Goal: Information Seeking & Learning: Learn about a topic

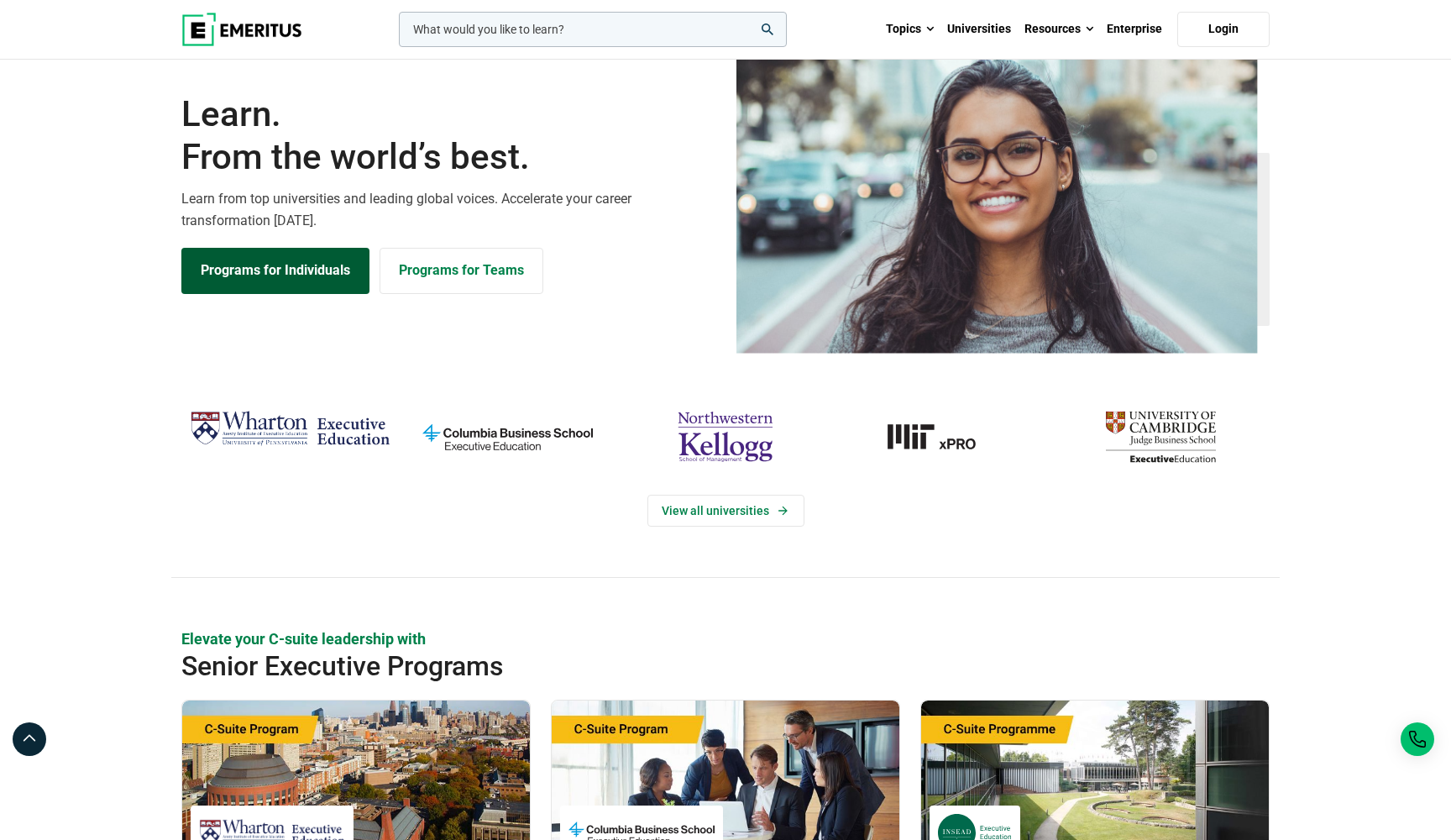
click at [264, 293] on link "Programs for Individuals" at bounding box center [275, 270] width 188 height 45
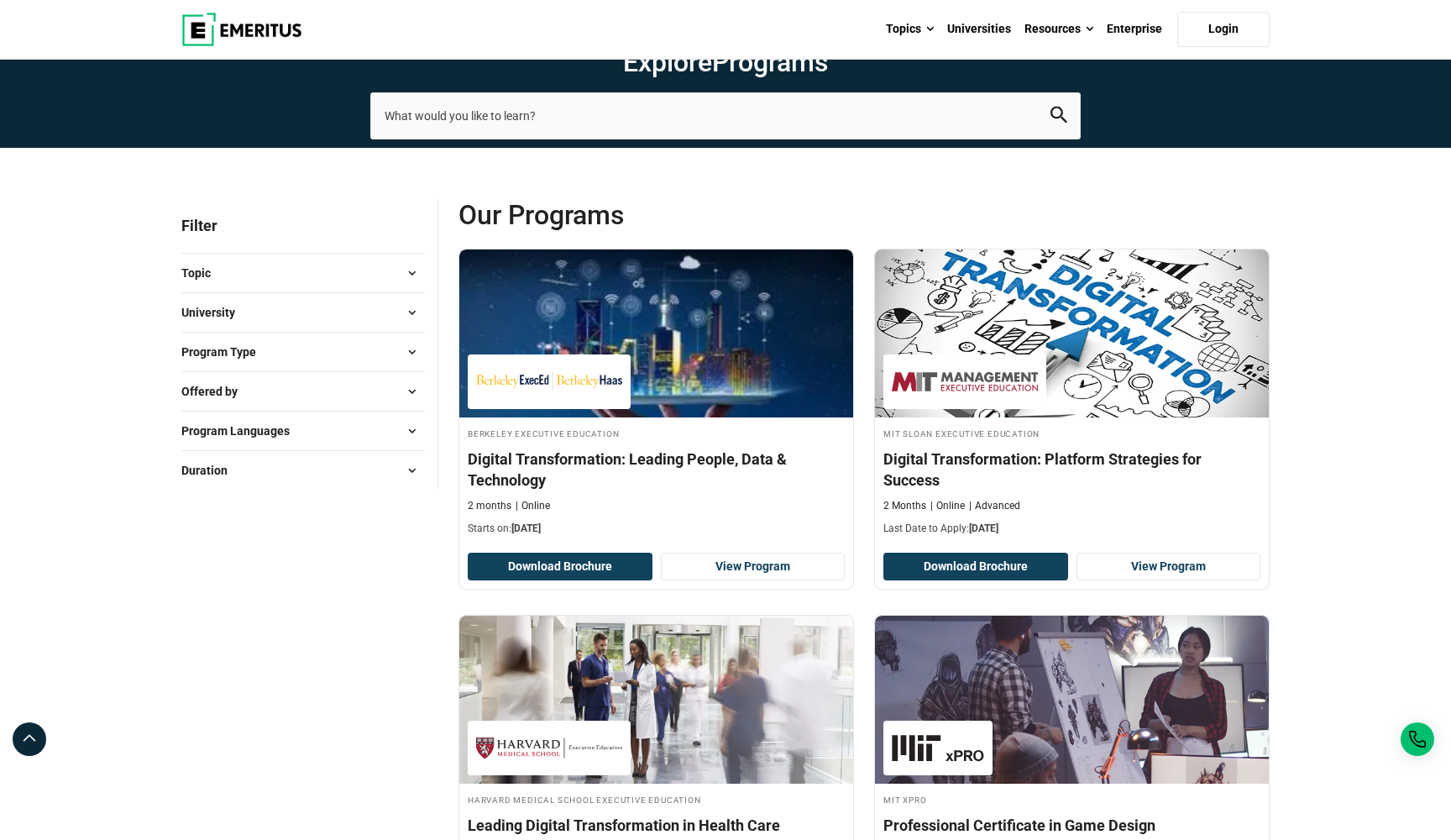
click at [260, 286] on button "Topic" at bounding box center [302, 272] width 243 height 25
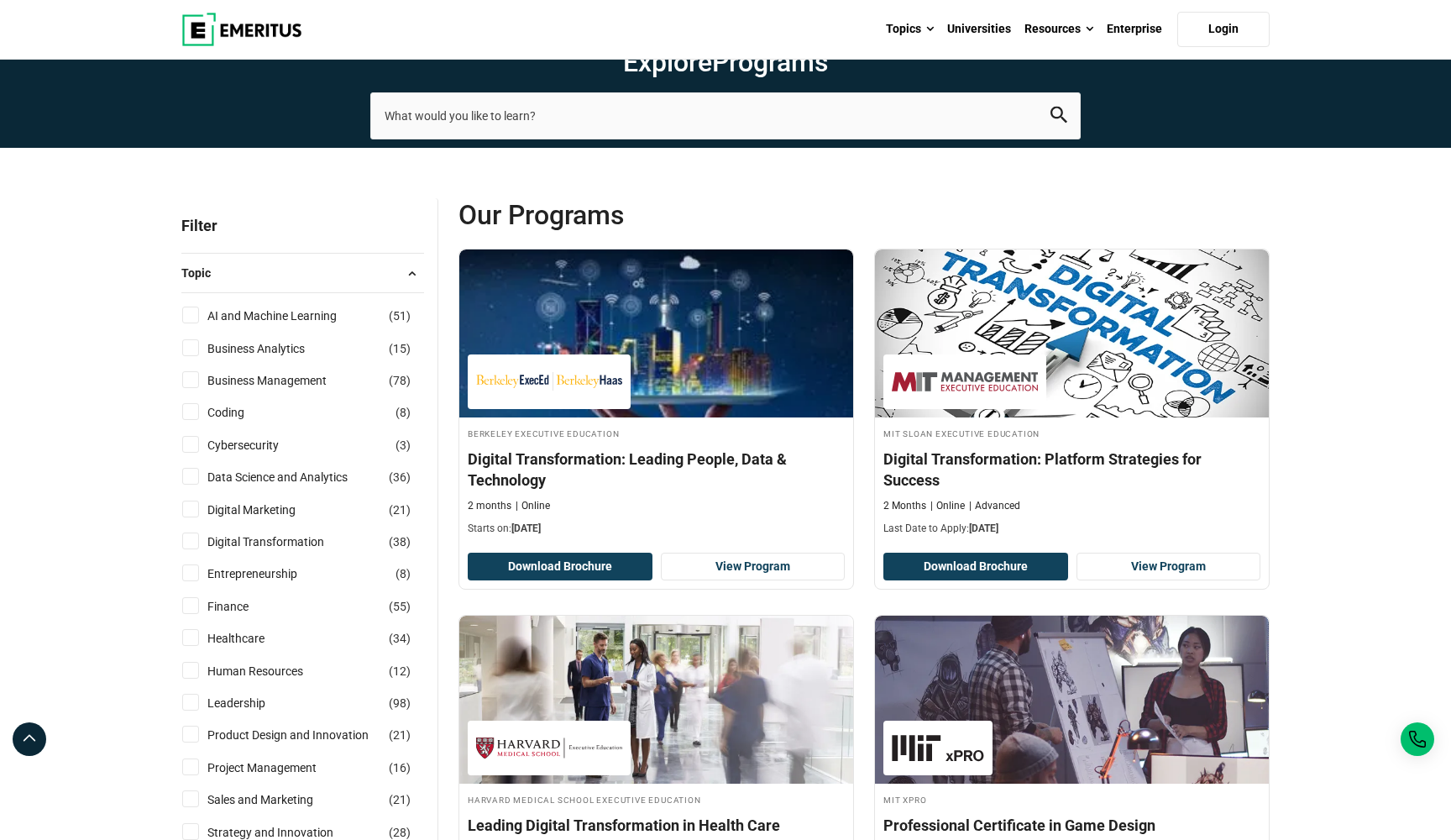
click at [186, 282] on span "Topic" at bounding box center [202, 273] width 43 height 18
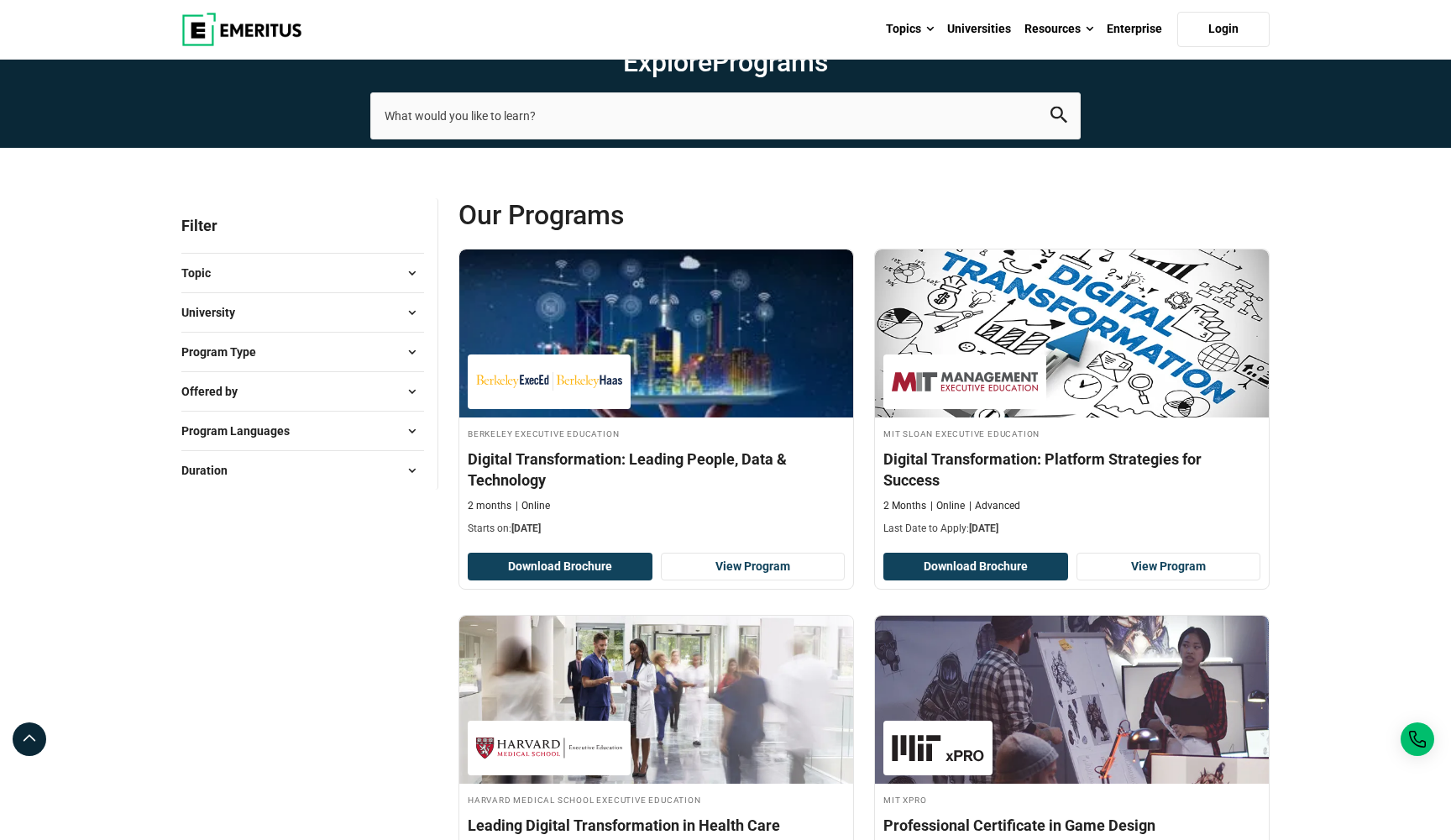
click at [265, 325] on button "University" at bounding box center [302, 312] width 243 height 25
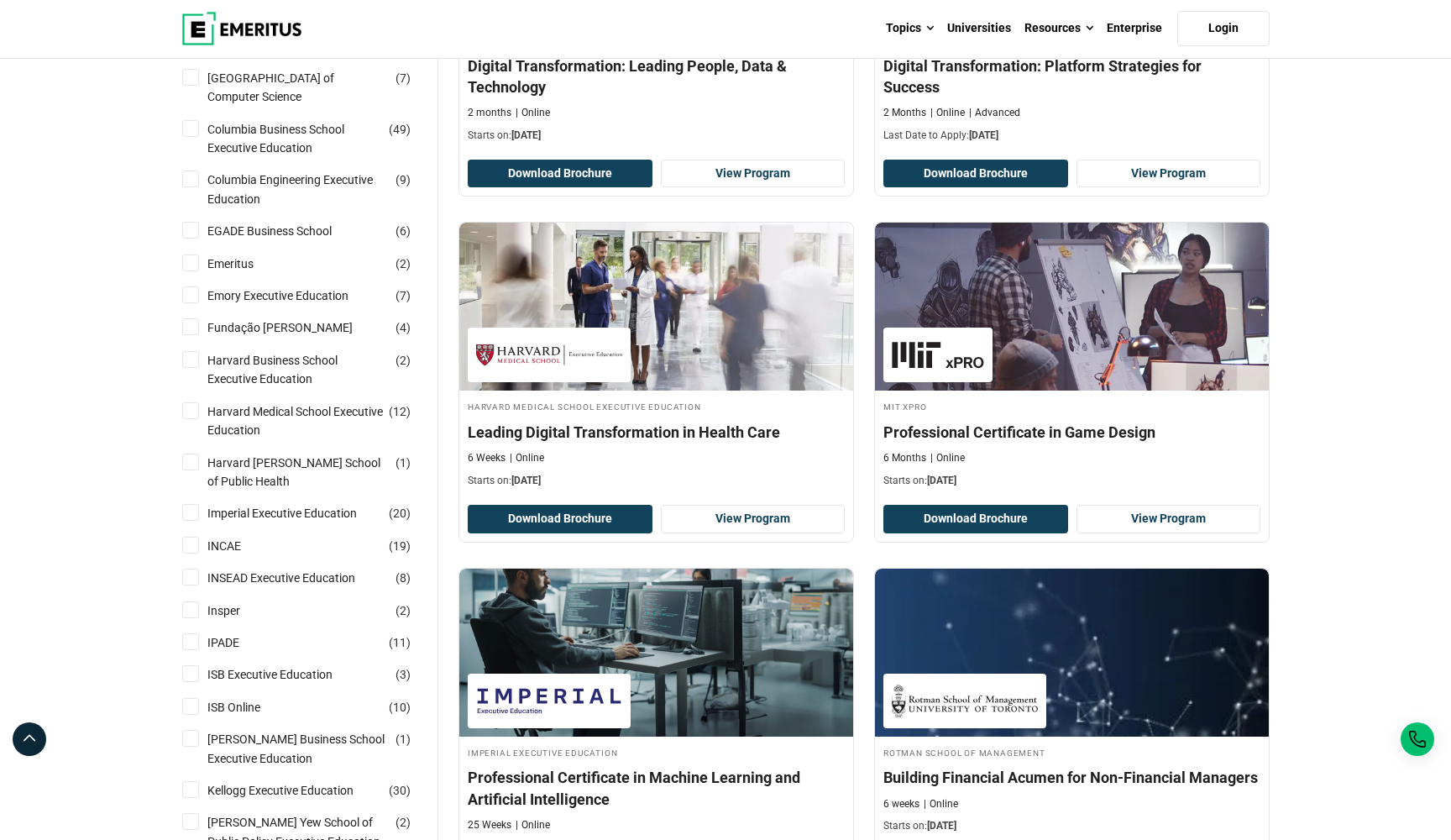
scroll to position [400, 0]
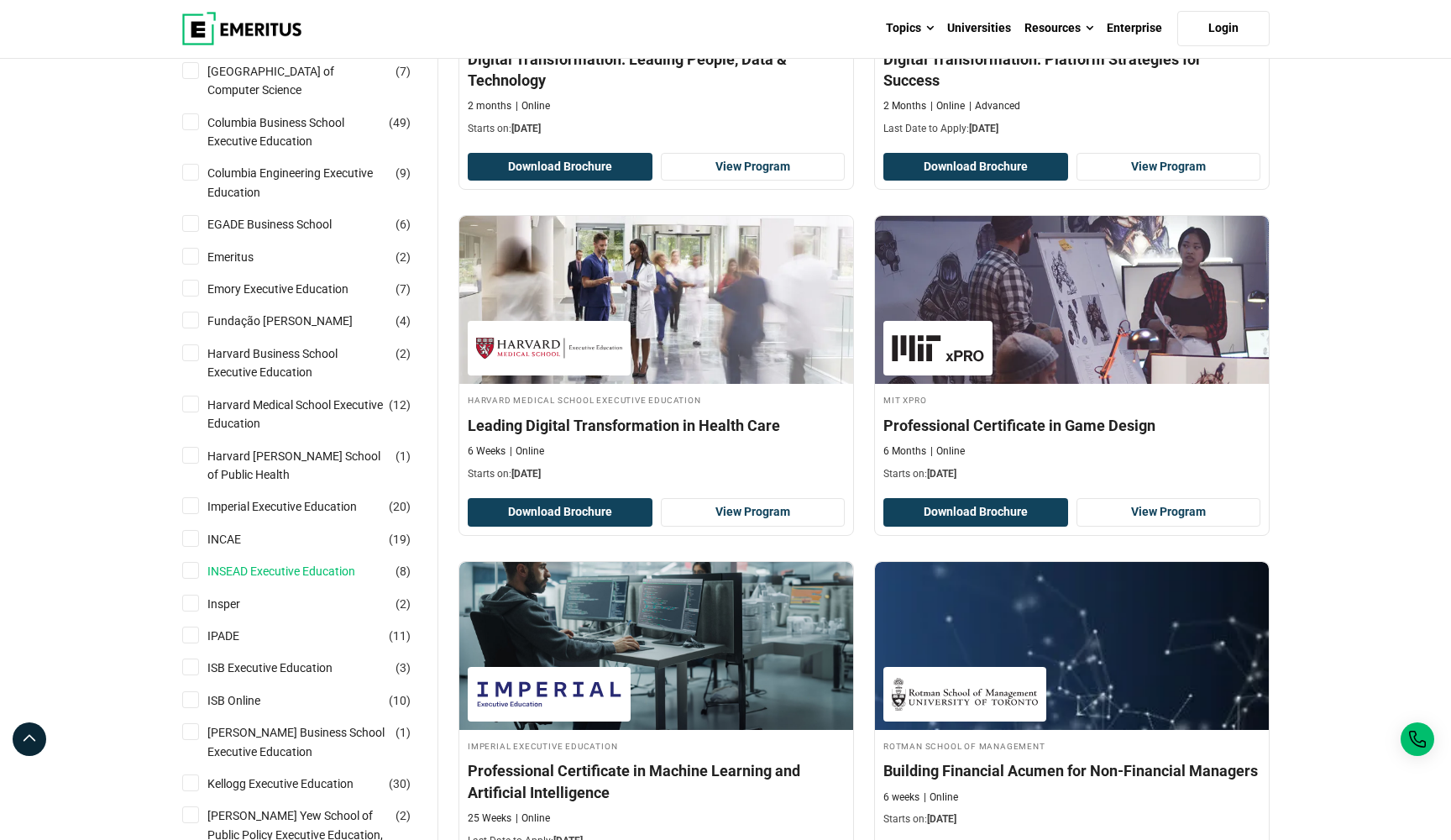
click at [223, 580] on link "INSEAD Executive Education" at bounding box center [297, 571] width 181 height 18
checkbox input "true"
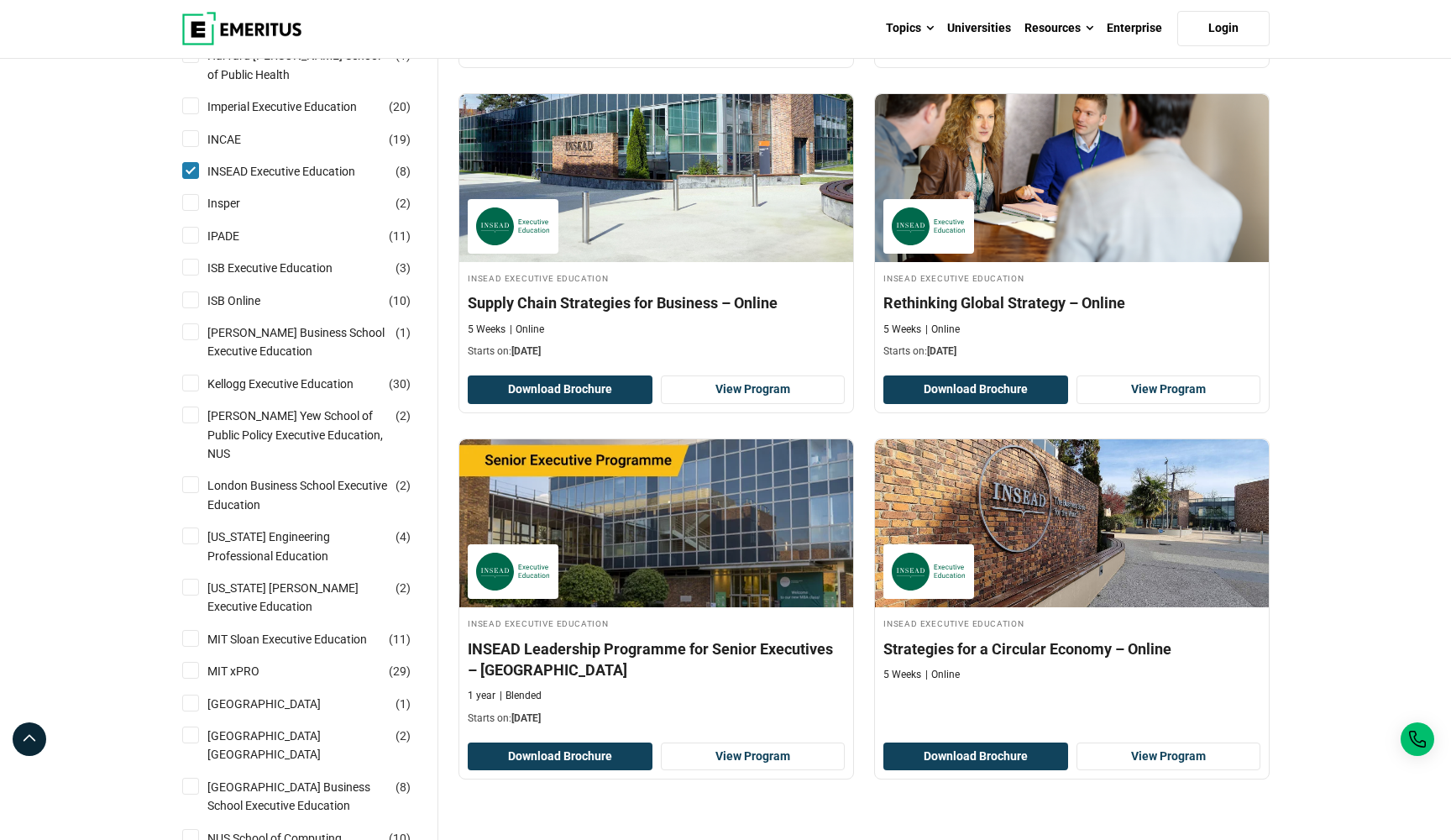
scroll to position [865, 0]
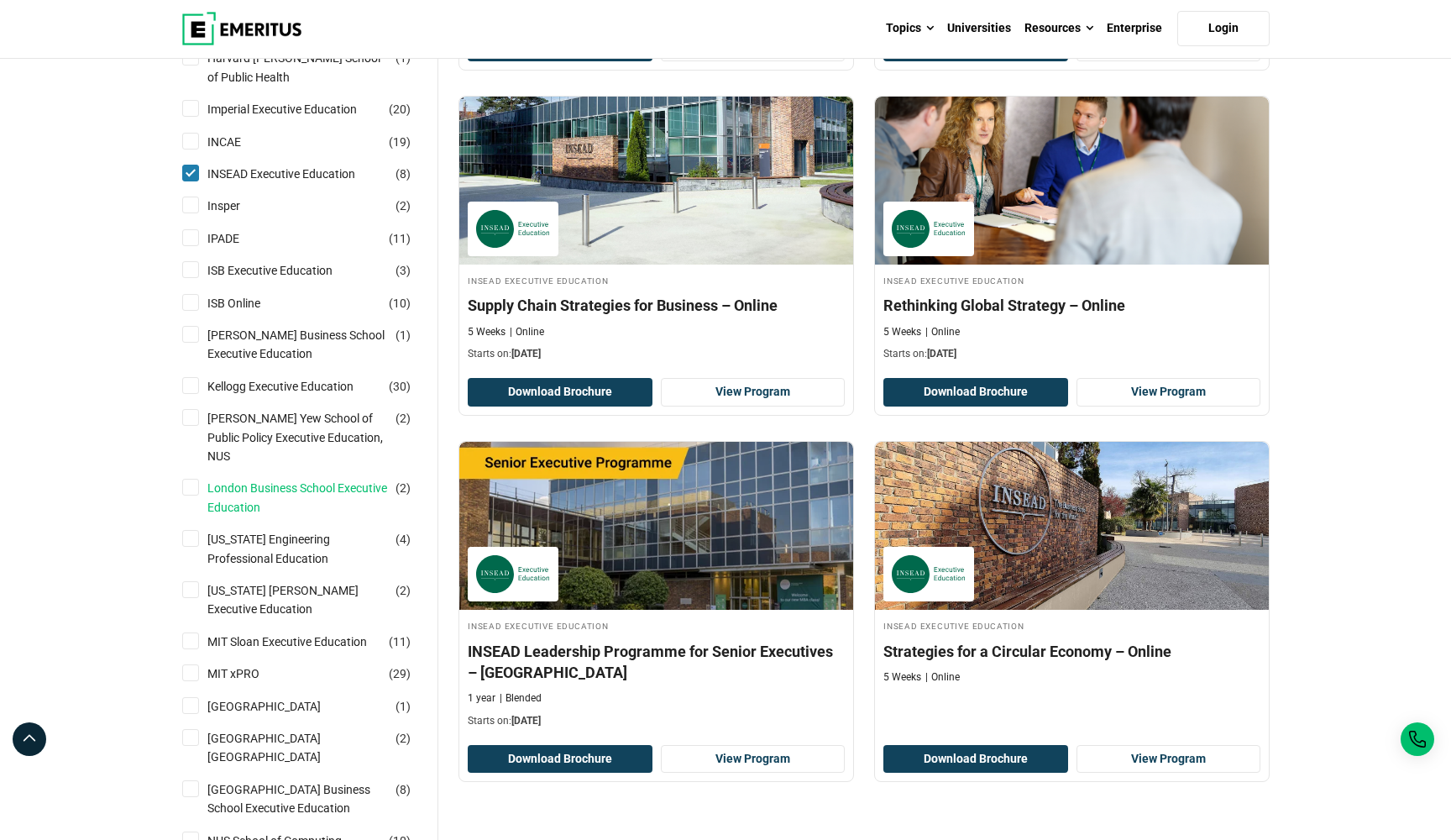
click at [262, 516] on link "London Business School Executive Education" at bounding box center [314, 498] width 214 height 38
checkbox input "true"
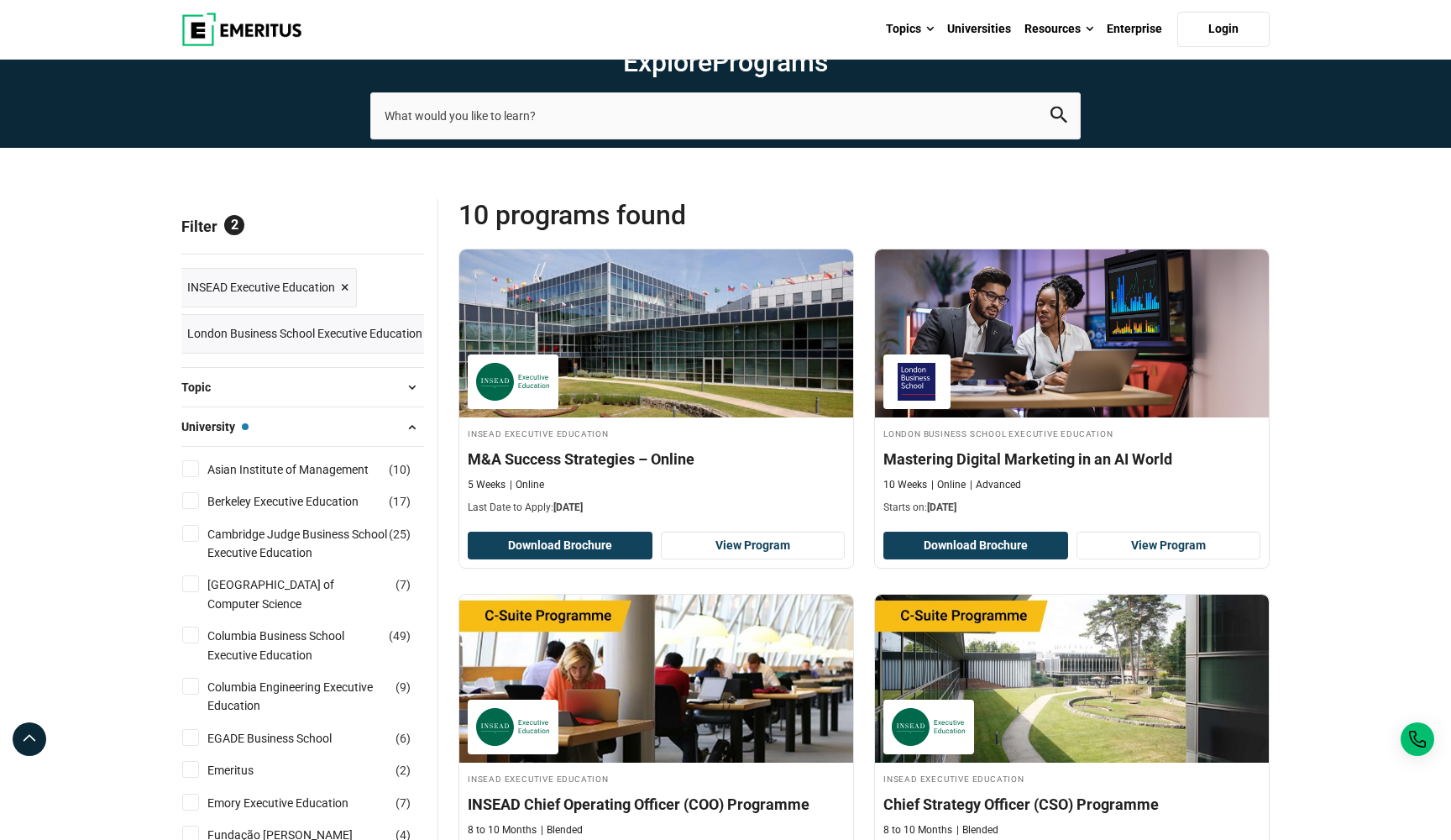
scroll to position [0, 3]
click at [346, 300] on span "×" at bounding box center [344, 287] width 8 height 24
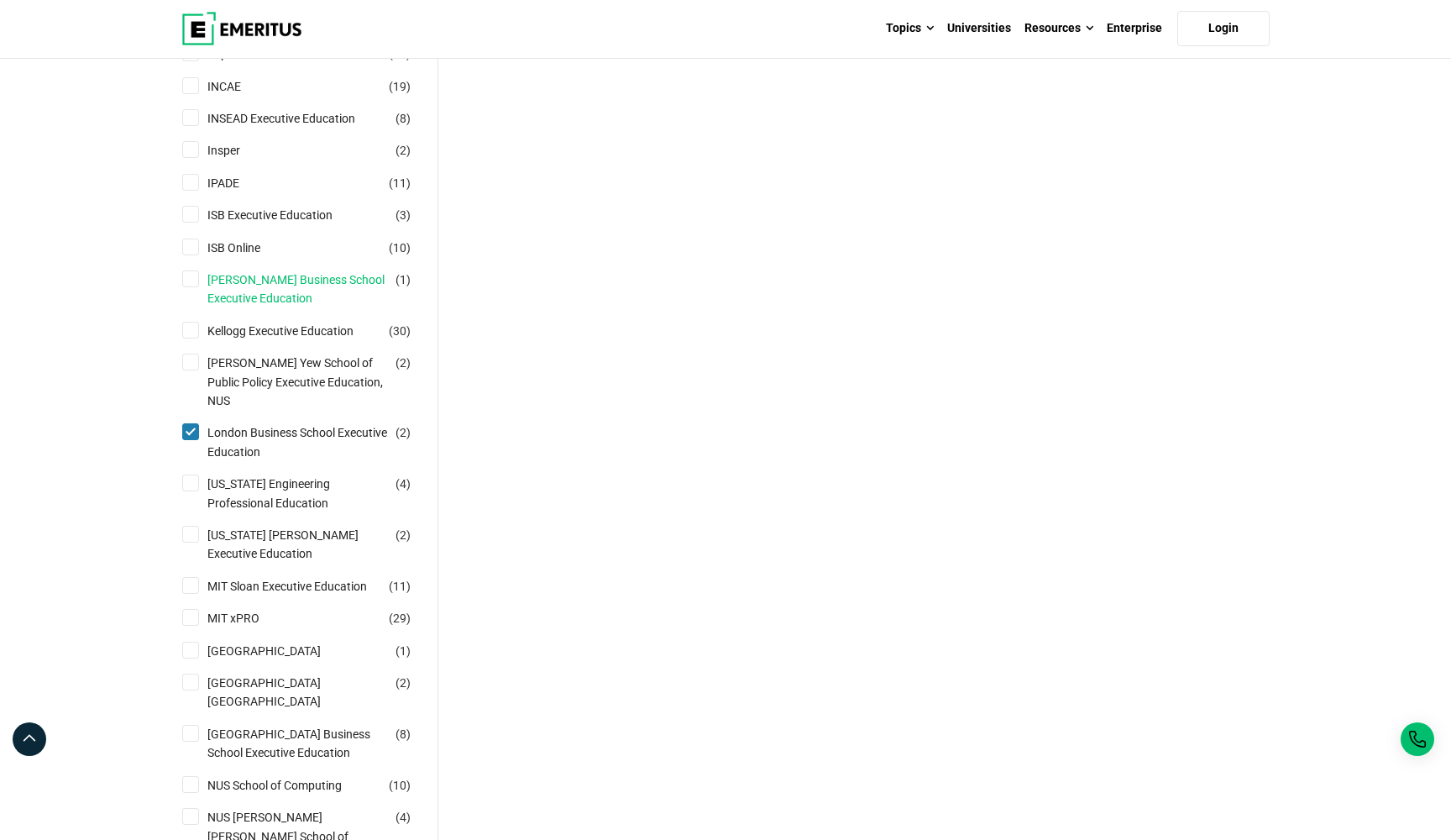
scroll to position [969, 0]
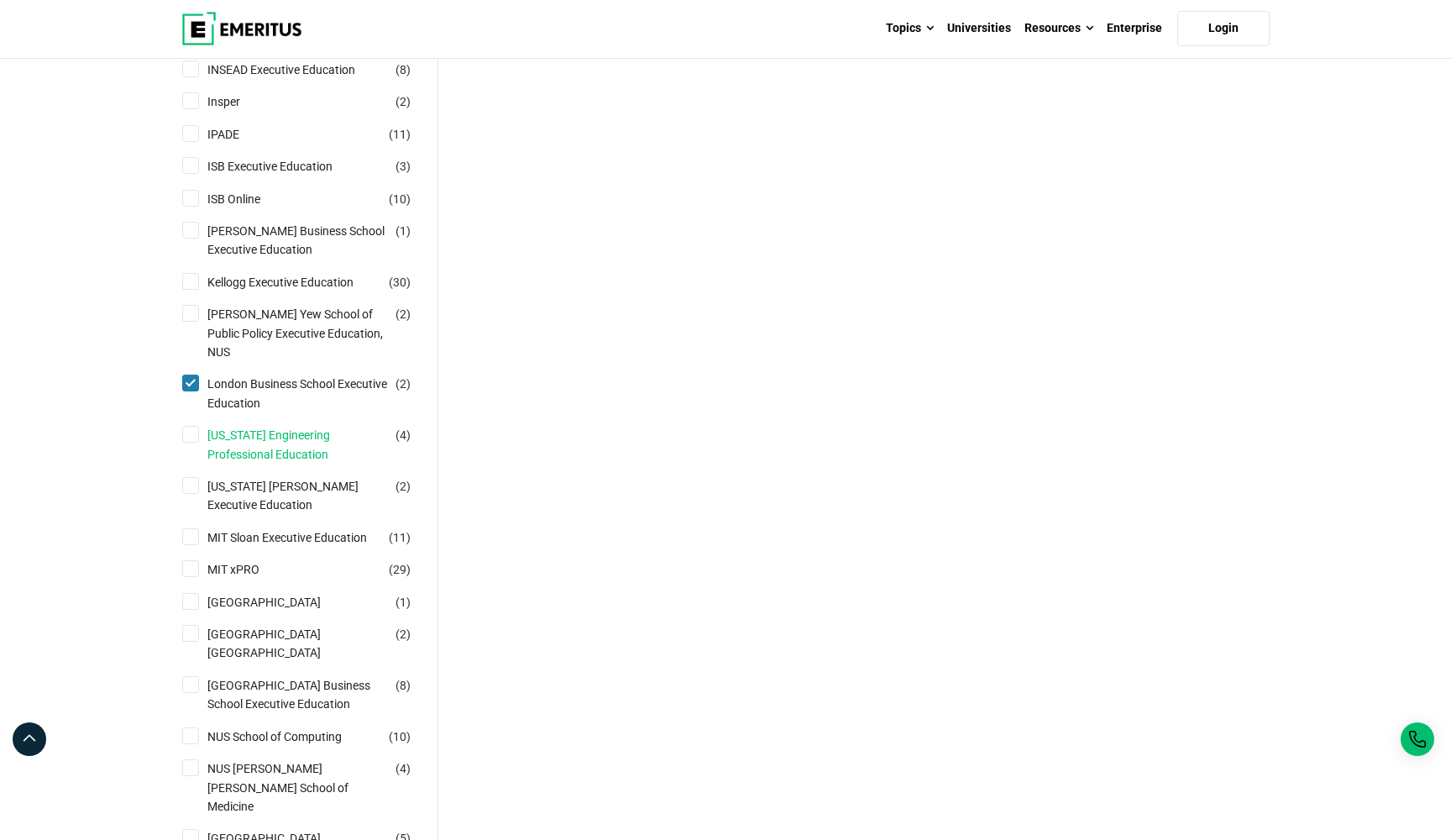
click at [224, 464] on link "[US_STATE] Engineering Professional Education" at bounding box center [314, 445] width 214 height 38
checkbox input "true"
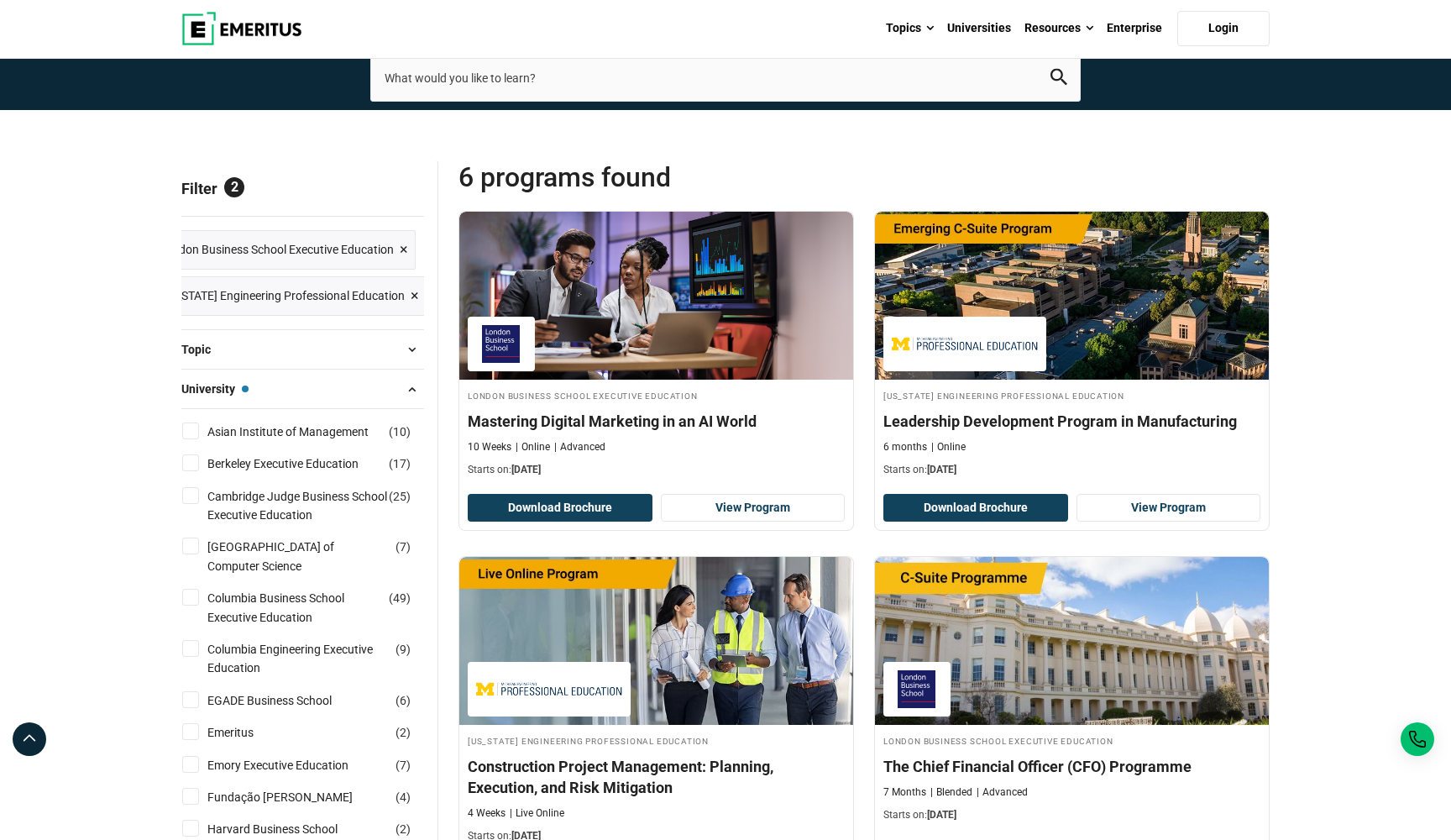
scroll to position [0, 29]
click at [409, 262] on span "×" at bounding box center [405, 250] width 8 height 24
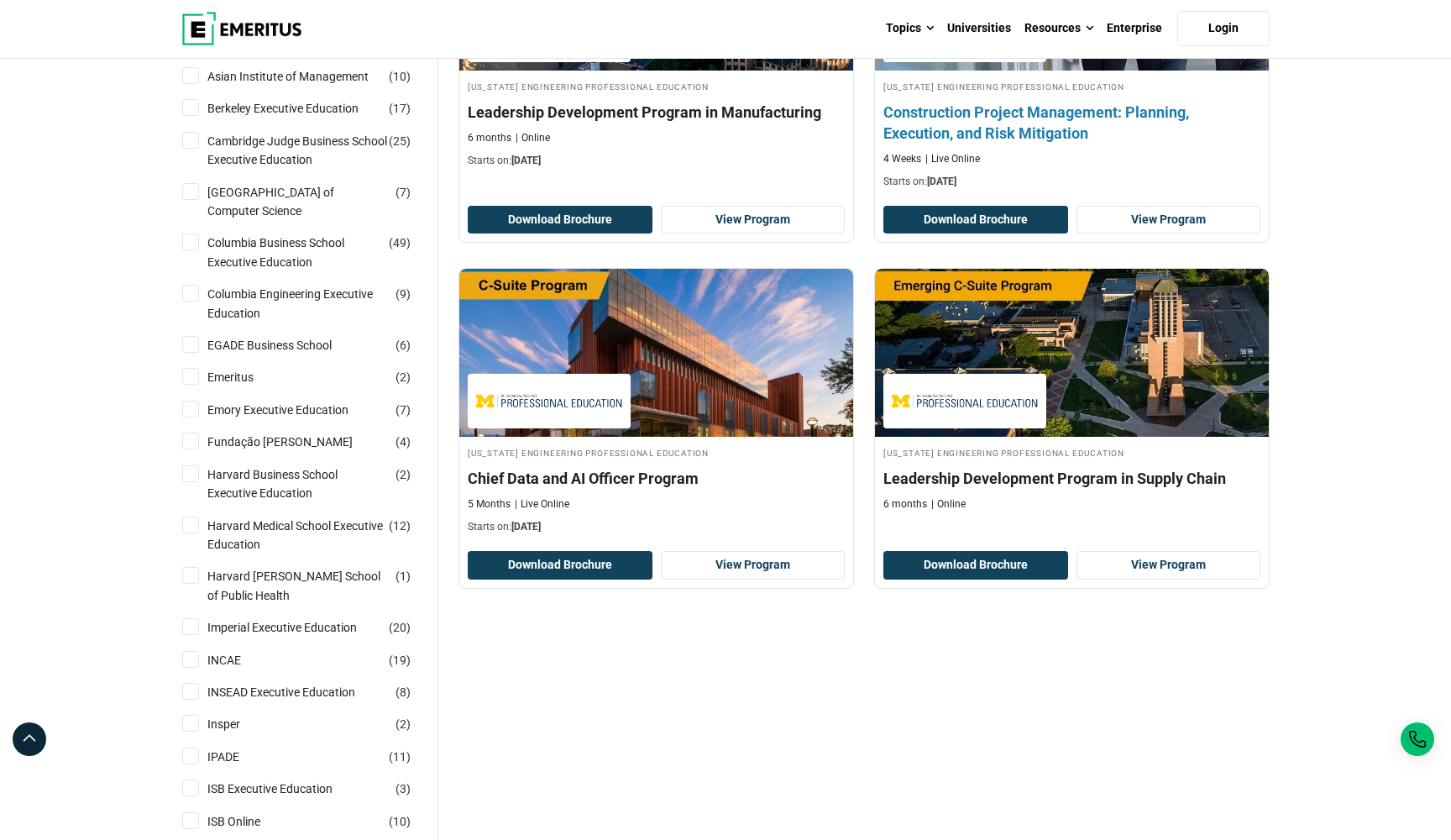
scroll to position [348, 0]
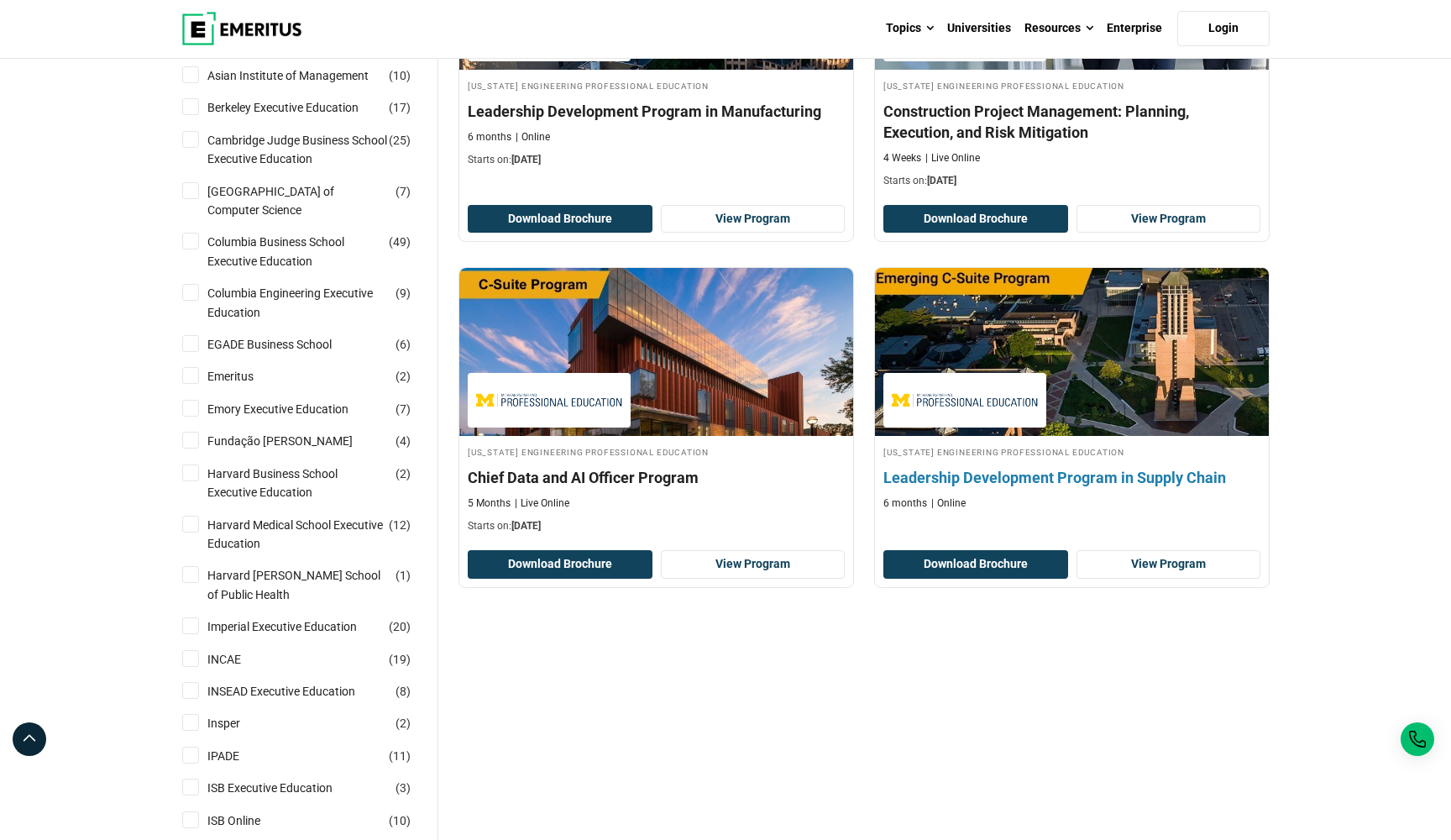
click at [1088, 488] on h4 "Leadership Development Program in Supply Chain" at bounding box center [1071, 477] width 377 height 21
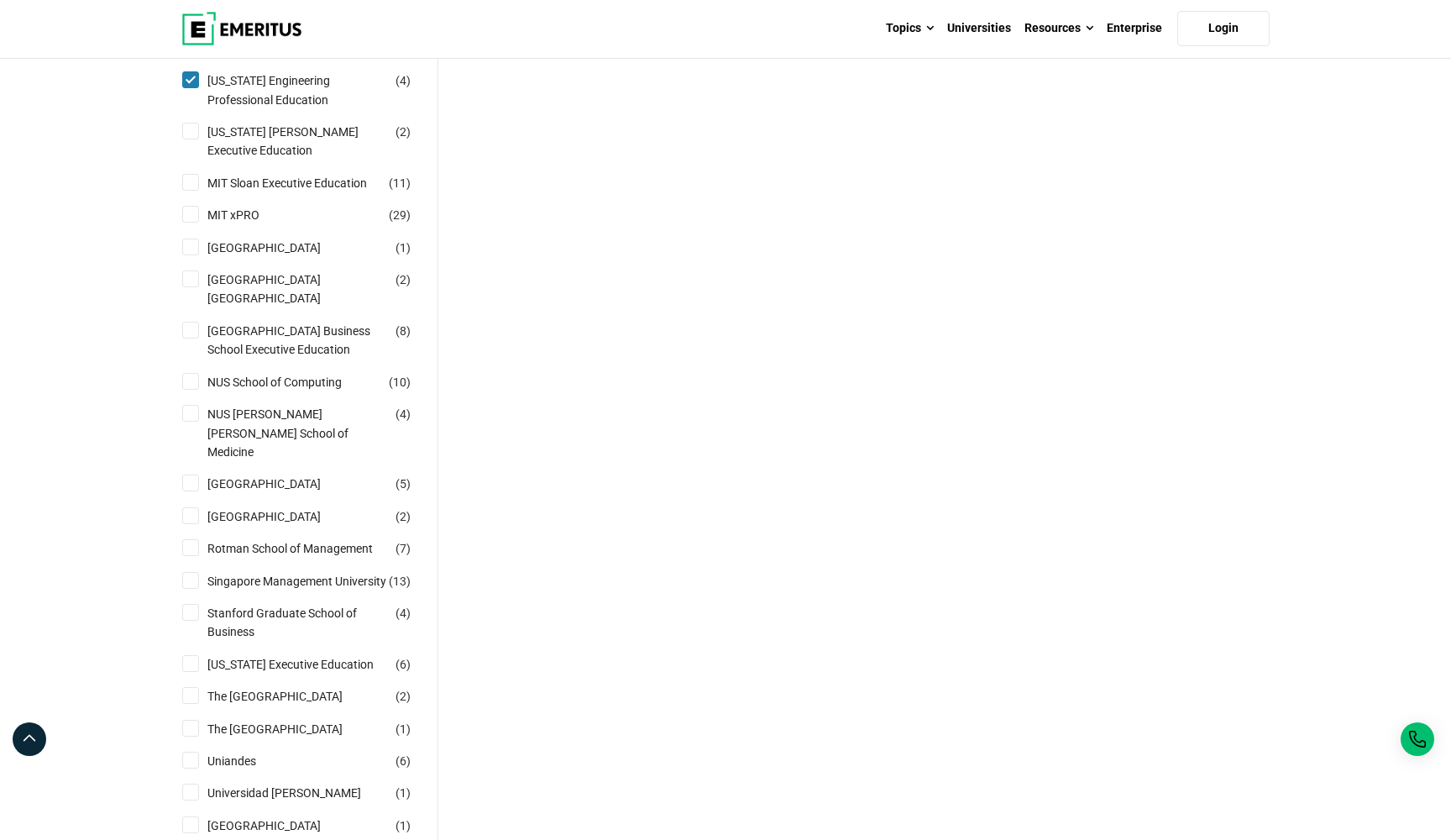
scroll to position [1331, 0]
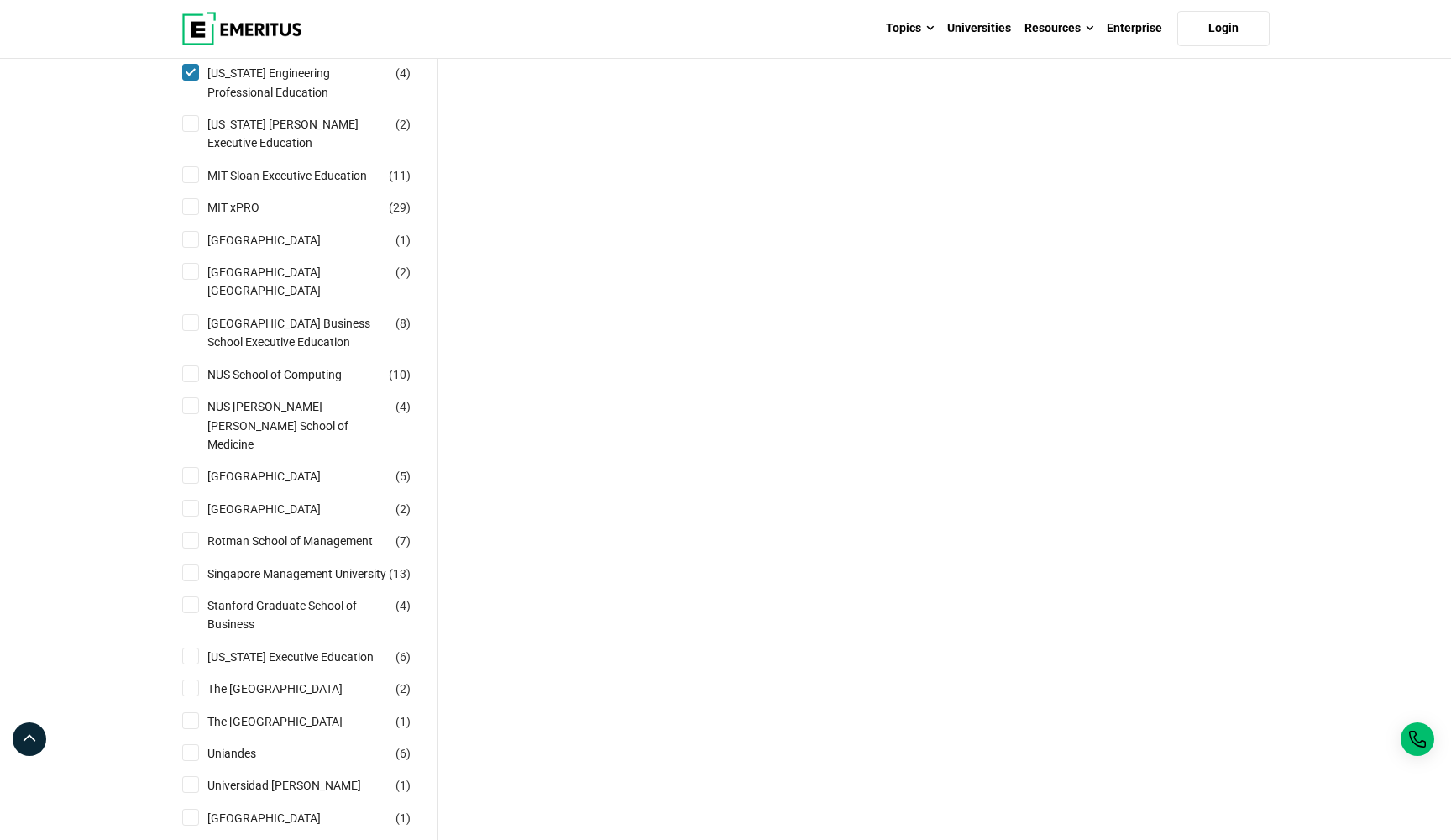
click at [191, 613] on input "Stanford Graduate School of Business ( 4 )" at bounding box center [190, 604] width 17 height 17
checkbox input "true"
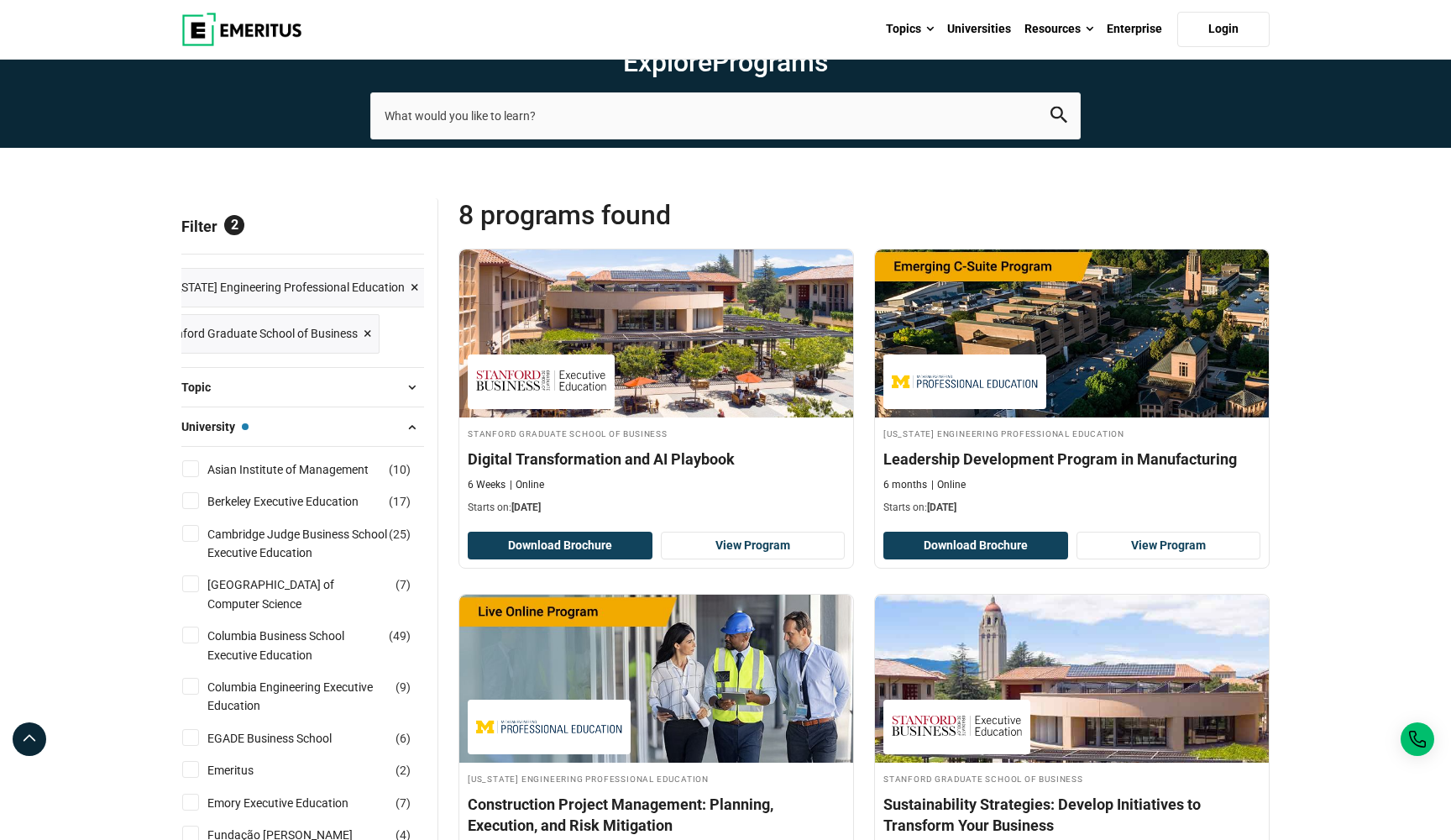
scroll to position [0, 29]
click at [399, 300] on span "[US_STATE] Engineering Professional Education ×" at bounding box center [290, 287] width 260 height 24
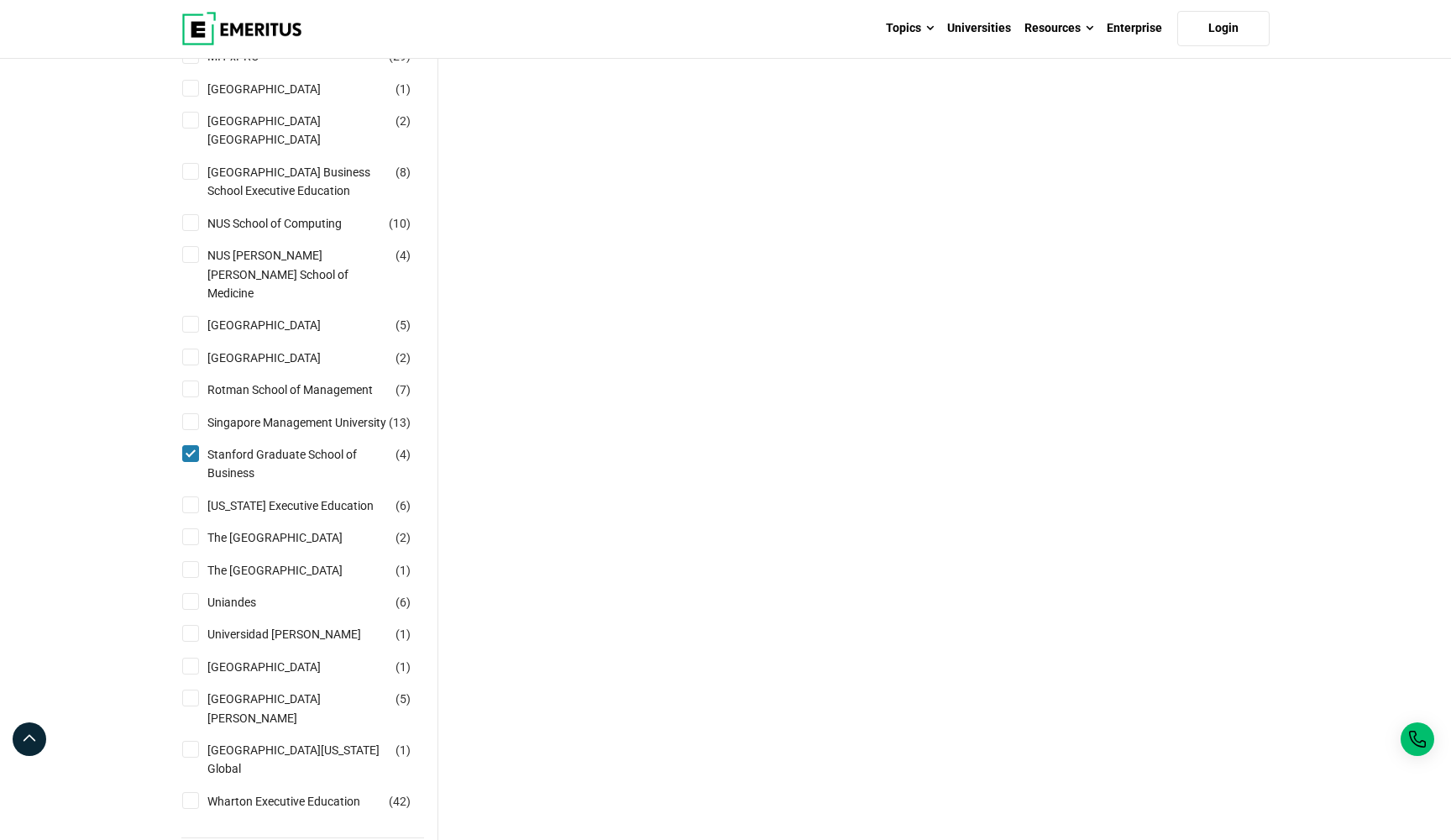
scroll to position [1492, 0]
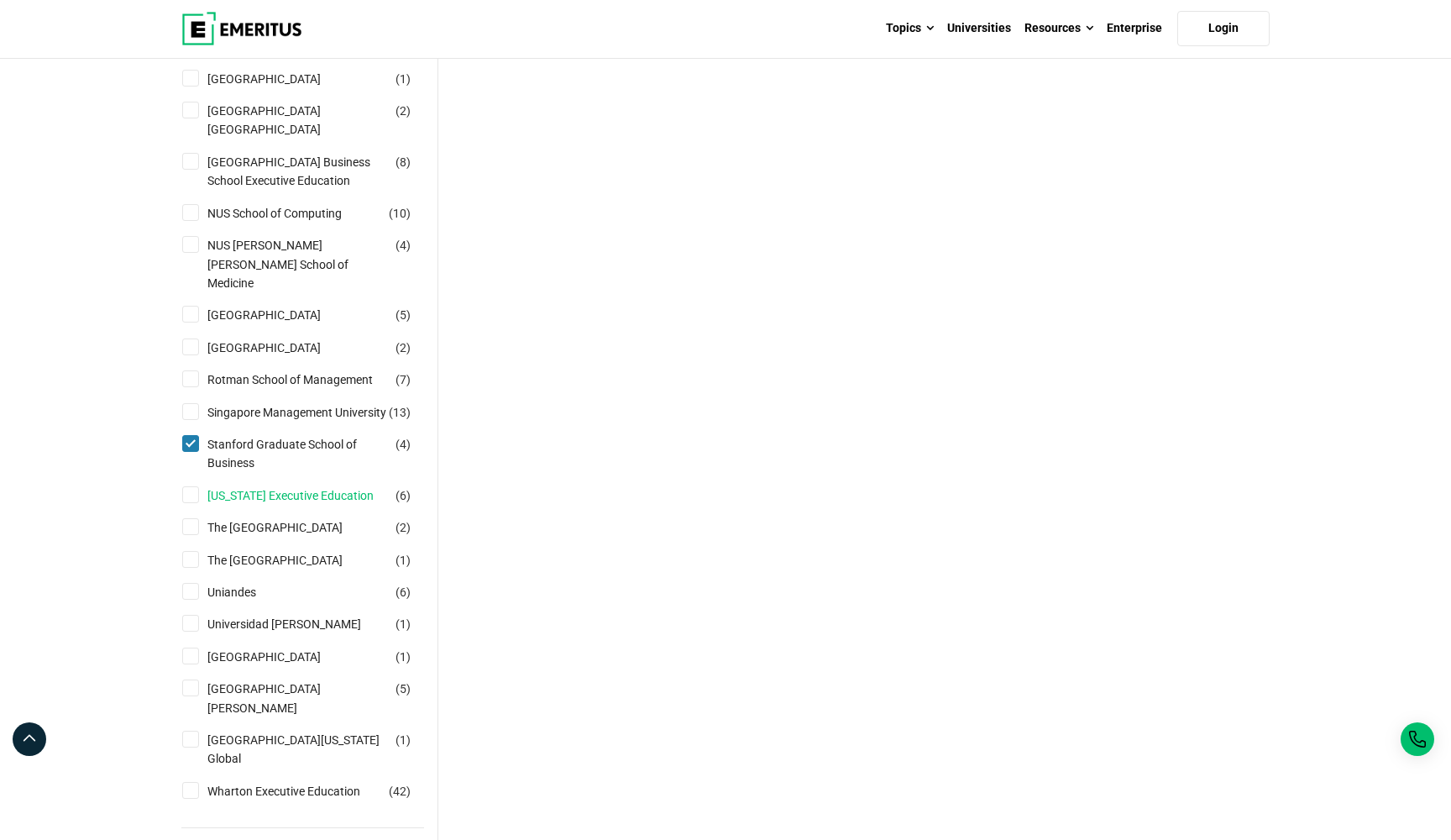
click at [244, 505] on link "[US_STATE] Executive Education" at bounding box center [307, 495] width 200 height 18
checkbox input "true"
